Goal: Navigation & Orientation: Find specific page/section

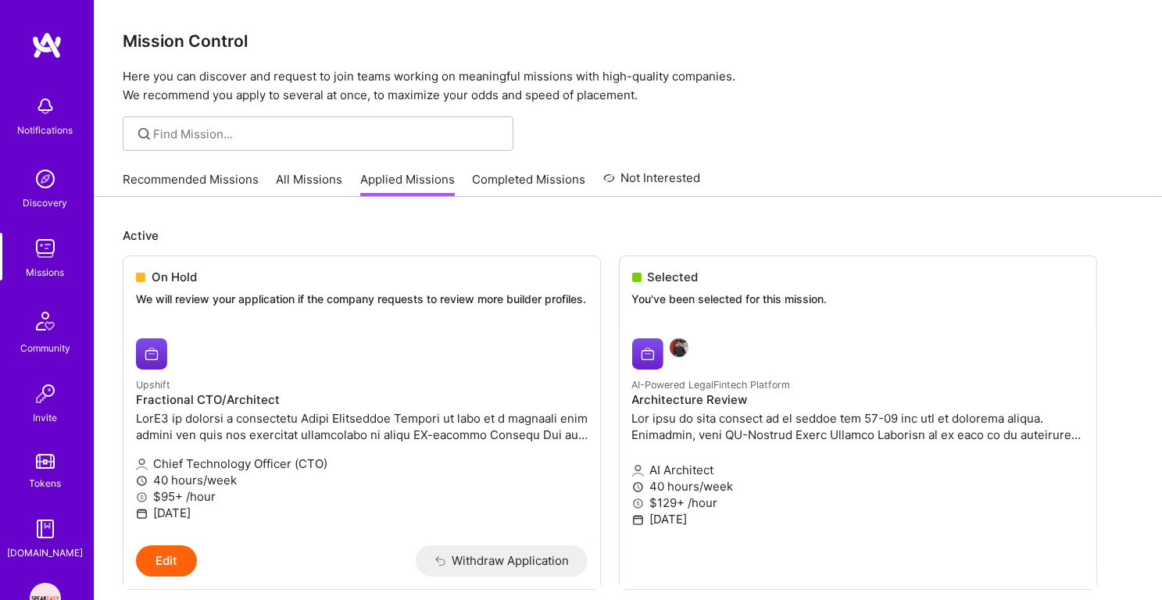
click at [213, 190] on link "Recommended Missions" at bounding box center [191, 184] width 136 height 26
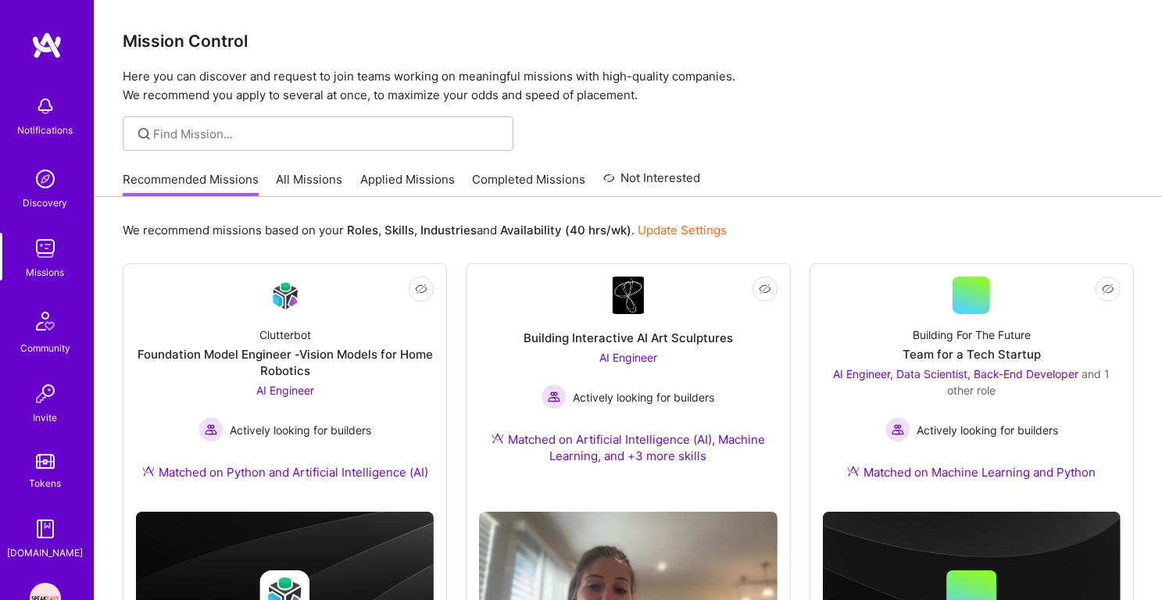
click at [405, 181] on link "Applied Missions" at bounding box center [407, 184] width 95 height 26
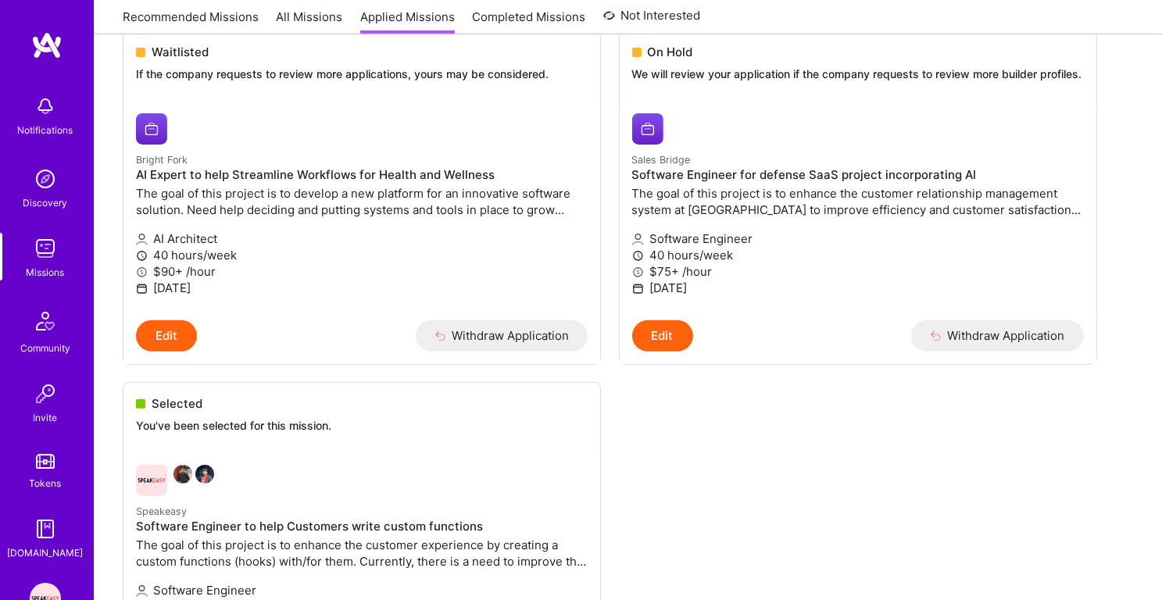
scroll to position [1238, 0]
